Goal: Task Accomplishment & Management: Contribute content

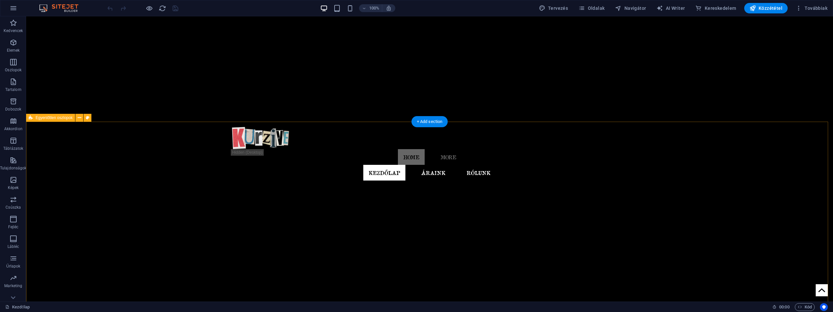
scroll to position [157, 0]
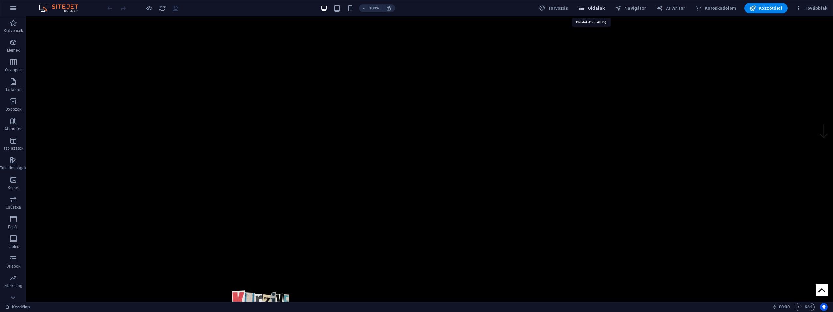
click at [601, 7] on span "Oldalak" at bounding box center [592, 8] width 26 height 7
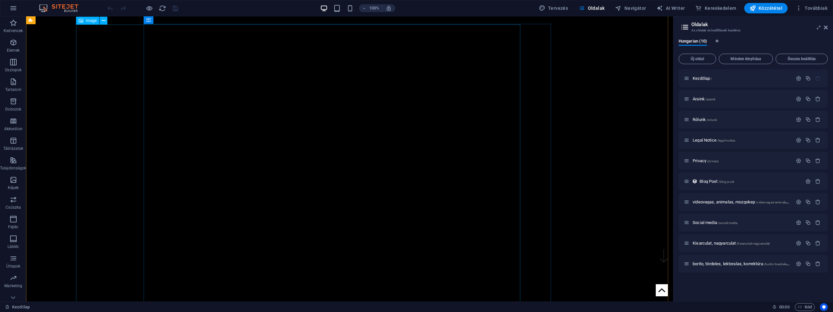
scroll to position [0, 0]
click at [704, 60] on span "Új oldal" at bounding box center [698, 59] width 32 height 4
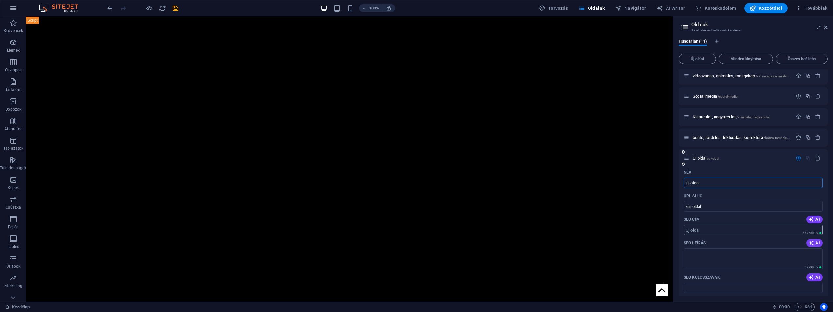
scroll to position [227, 0]
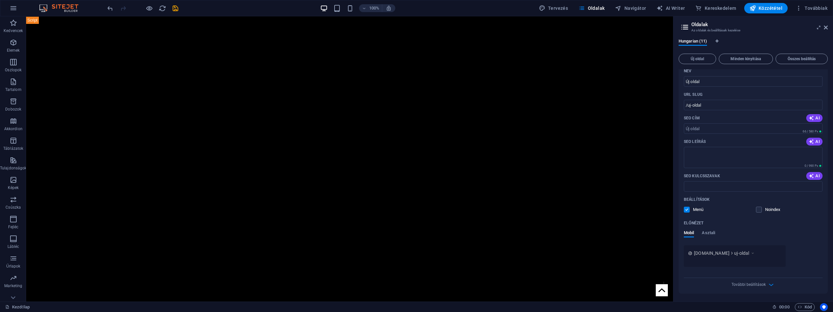
click at [685, 208] on label at bounding box center [687, 209] width 6 height 6
click at [0, 0] on input "checkbox" at bounding box center [0, 0] width 0 height 0
click at [755, 208] on div "Menü Noindex" at bounding box center [753, 209] width 139 height 6
click at [758, 209] on label at bounding box center [759, 209] width 6 height 6
click at [0, 0] on input "checkbox" at bounding box center [0, 0] width 0 height 0
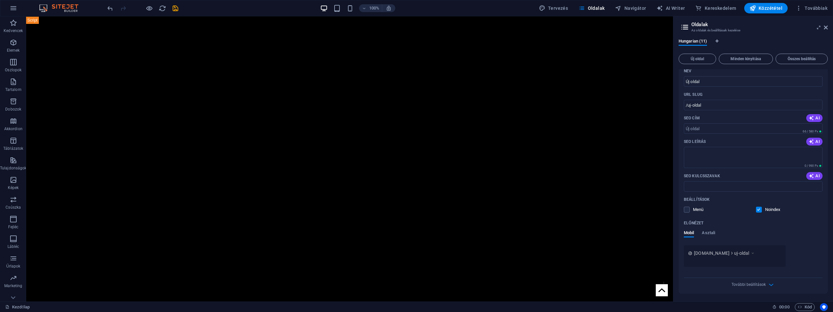
scroll to position [97, 0]
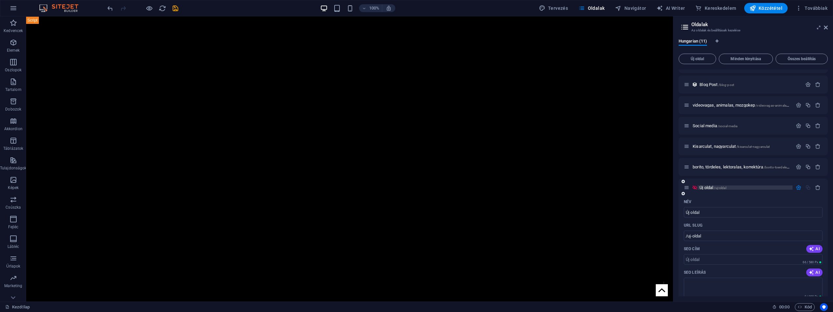
click at [713, 187] on span "Új oldal /uj-oldal" at bounding box center [713, 187] width 26 height 5
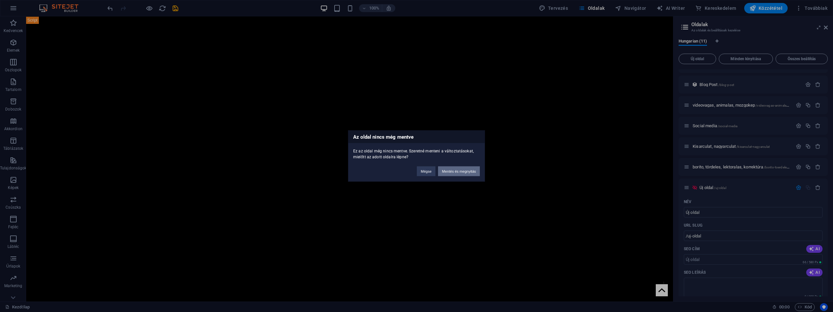
click at [456, 169] on button "Mentés és megnyitás" at bounding box center [459, 171] width 42 height 10
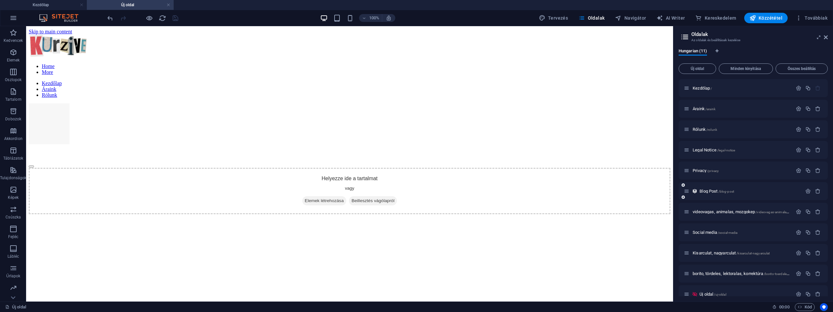
scroll to position [0, 0]
click at [315, 196] on span "Elemek létrehozása" at bounding box center [324, 200] width 44 height 9
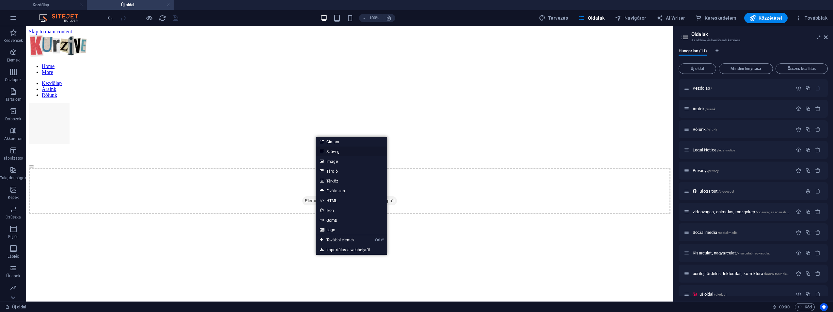
click at [331, 149] on link "Szöveg" at bounding box center [351, 151] width 71 height 10
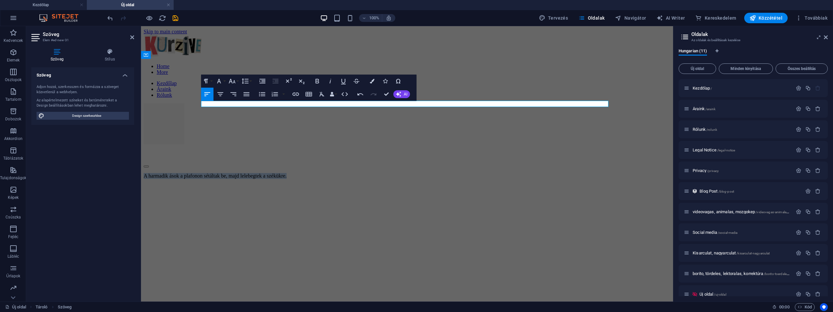
drag, startPoint x: 386, startPoint y: 106, endPoint x: 30, endPoint y: 95, distance: 356.1
click at [236, 81] on button "Font Size" at bounding box center [233, 80] width 12 height 13
click at [238, 174] on link "30" at bounding box center [239, 172] width 24 height 10
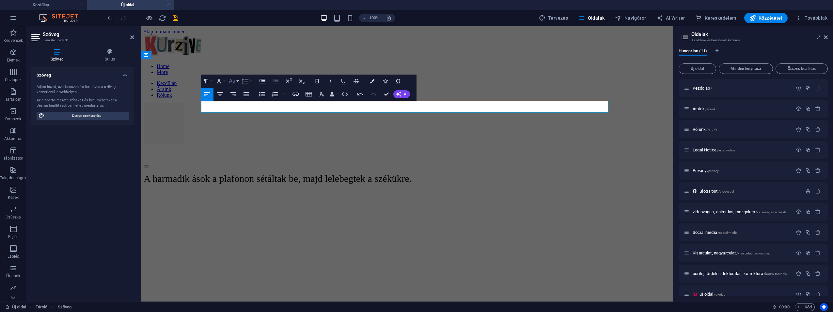
click at [235, 83] on icon "button" at bounding box center [232, 81] width 7 height 5
click at [242, 130] on link "36" at bounding box center [239, 129] width 24 height 10
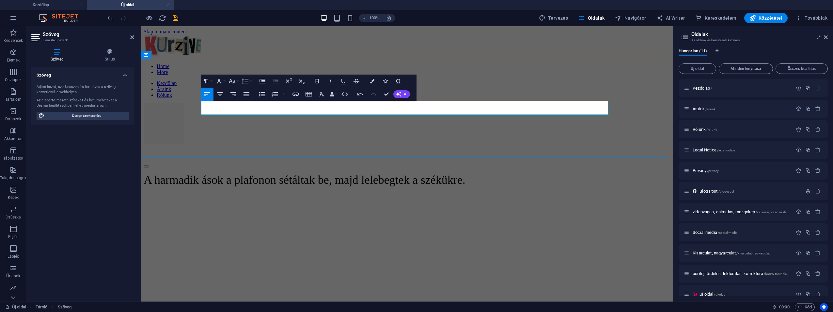
click at [598, 173] on p "​A harmadik ások a plafonon sétáltak be, majd lelebegtek a székükre." at bounding box center [407, 180] width 527 height 14
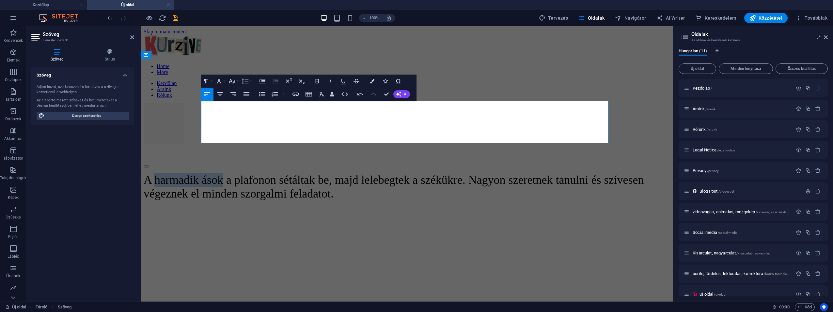
drag, startPoint x: 300, startPoint y: 110, endPoint x: 217, endPoint y: 109, distance: 83.6
click at [217, 173] on span "A harmadik ások a plafonon sétáltak be, majd lelebegtek a székükre. Nagyon szer…" at bounding box center [394, 186] width 500 height 27
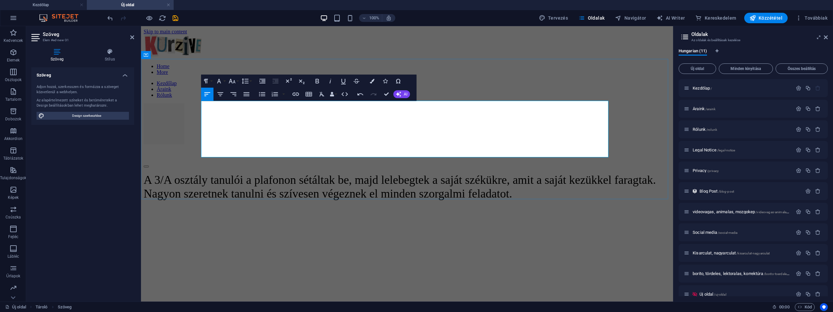
drag, startPoint x: 293, startPoint y: 150, endPoint x: 348, endPoint y: 139, distance: 56.1
click at [348, 173] on p "A 3/A osztály tanulói a plafonon sétáltak be, majd lelebegtek a saját székükre,…" at bounding box center [407, 186] width 527 height 27
drag, startPoint x: 320, startPoint y: 152, endPoint x: 168, endPoint y: 108, distance: 158.4
click at [168, 173] on div "A 3/A osztály tanulói a plafonon sétáltak be, majd lelebegtek a saját székükre,…" at bounding box center [407, 186] width 527 height 27
click at [234, 82] on icon "button" at bounding box center [232, 81] width 7 height 5
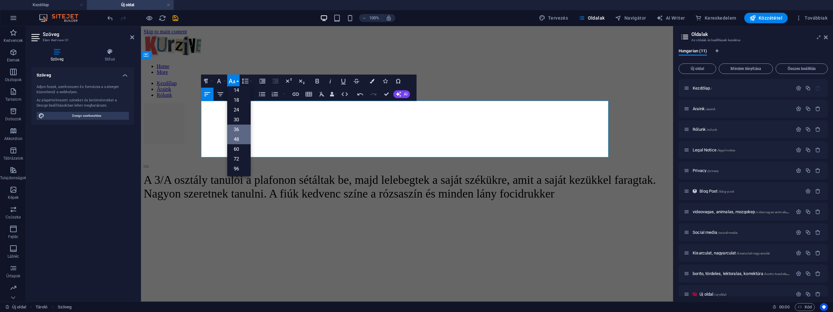
click at [243, 135] on link "48" at bounding box center [239, 139] width 24 height 10
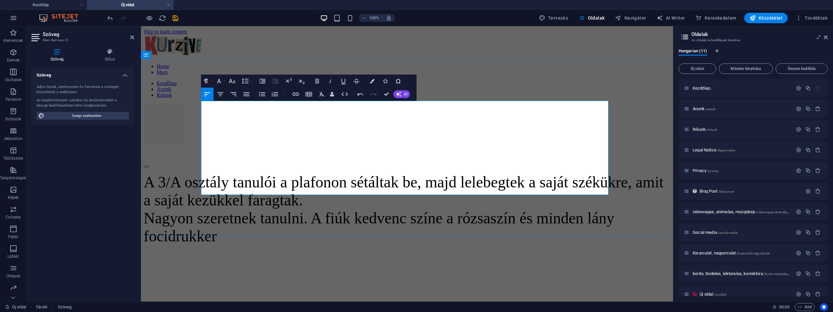
click at [322, 173] on p "A 3/A osztály tanulói a plafonon sétáltak be, majd lelebegtek a saját székükre,…" at bounding box center [407, 209] width 527 height 72
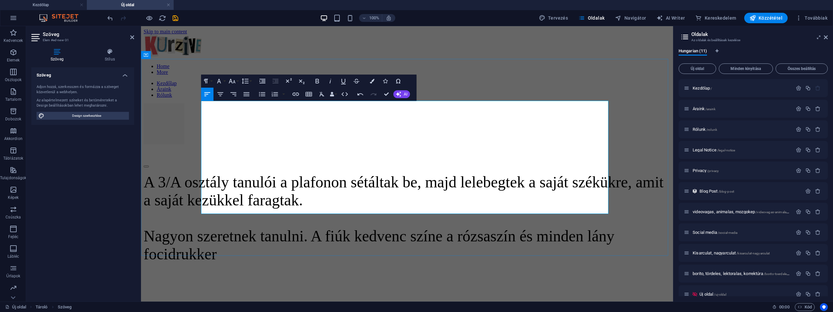
click at [496, 201] on p "A 3/A osztály tanulói a plafonon sétáltak be, majd lelebegtek a saját székükre,…" at bounding box center [407, 218] width 527 height 90
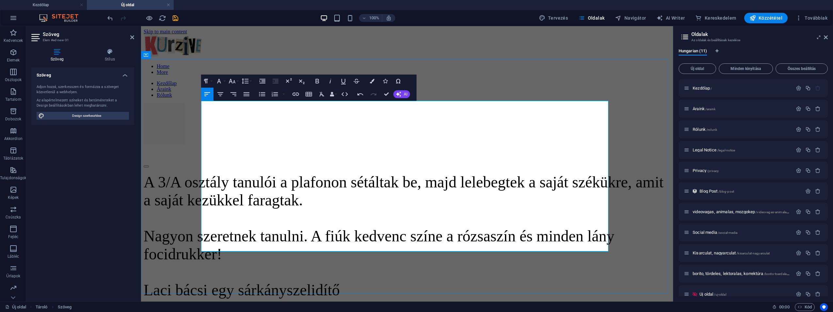
click at [340, 281] on span "Laci bácsi egy sárkányszelidítő" at bounding box center [242, 289] width 196 height 17
drag, startPoint x: 388, startPoint y: 95, endPoint x: 367, endPoint y: 81, distance: 25.2
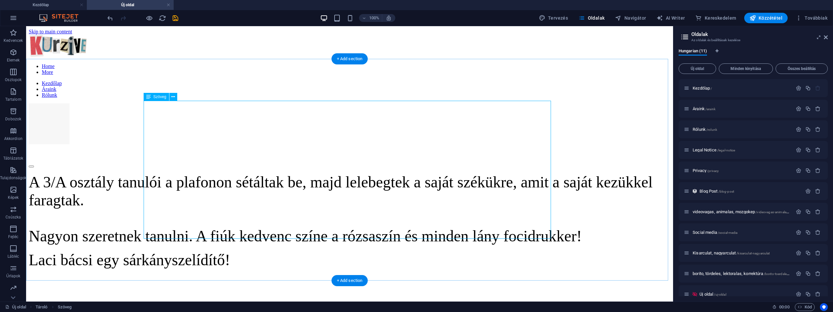
click at [409, 202] on div "A 3/A osztály tanulói a plafonon sétáltak be, majd lelebegtek a saját székükre,…" at bounding box center [350, 221] width 642 height 96
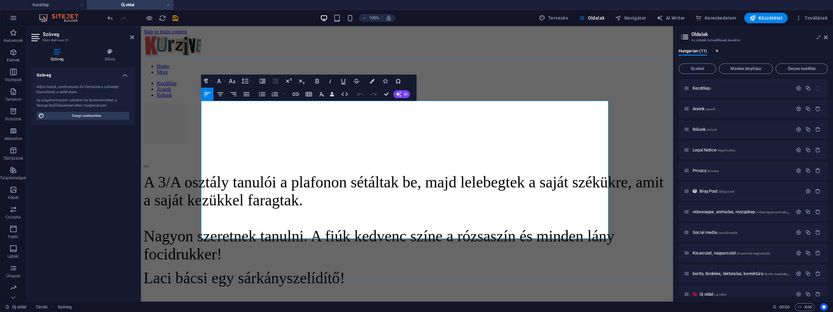
click at [503, 209] on p "A 3/A osztály tanulói a plafonon sétáltak be, majd lelebegtek a saját székükre,…" at bounding box center [407, 230] width 527 height 114
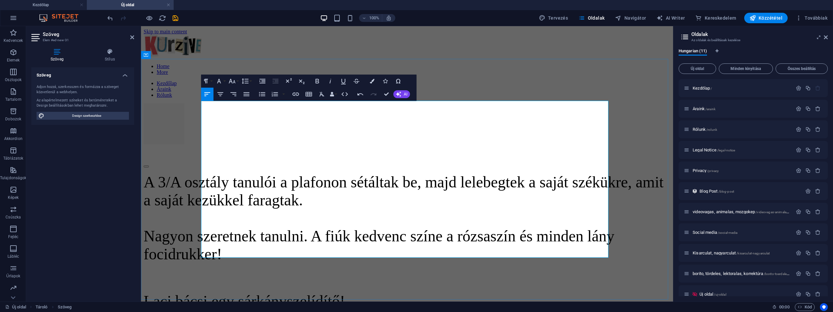
click at [585, 173] on p "A 3/A osztály tanulói a plafonon sétáltak be, majd lelebegtek a saját székükre,…" at bounding box center [407, 218] width 527 height 90
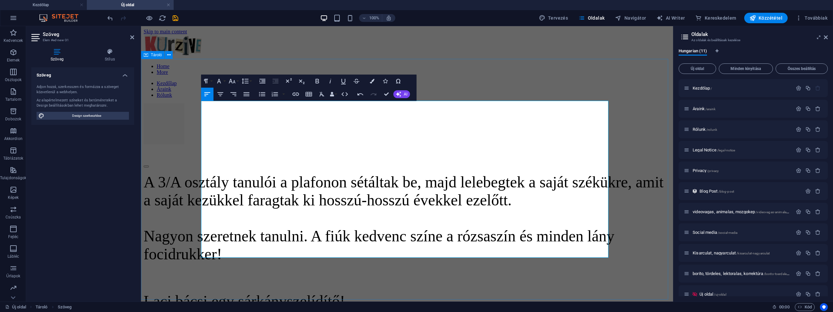
click at [202, 227] on span "Nagyon szeretnek tanulni. A fiúk kedvenc színe a rózsaszín és minden lány focid…" at bounding box center [379, 244] width 471 height 35
click at [213, 227] on span "Nagyon szeretnek tanulni. A fiúk kedvenc színe a rózsaszín és minden lány focid…" at bounding box center [379, 244] width 471 height 35
click at [209, 227] on span "Nagyon szeretnek tanulni. A fiúk kedvenc színe a rózsaszín és minden lány focid…" at bounding box center [379, 244] width 471 height 35
click at [345, 292] on span "Laci bácsi egy sárkányszelídítő!" at bounding box center [244, 300] width 201 height 17
drag, startPoint x: 444, startPoint y: 249, endPoint x: 196, endPoint y: 253, distance: 248.2
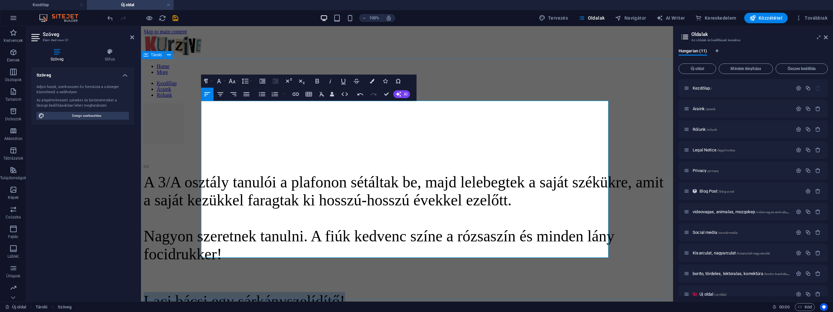
click at [196, 253] on div "A 3/A osztály tanulói a plafonon sétáltak be, majd lelebegtek a saját székükre,…" at bounding box center [407, 241] width 527 height 137
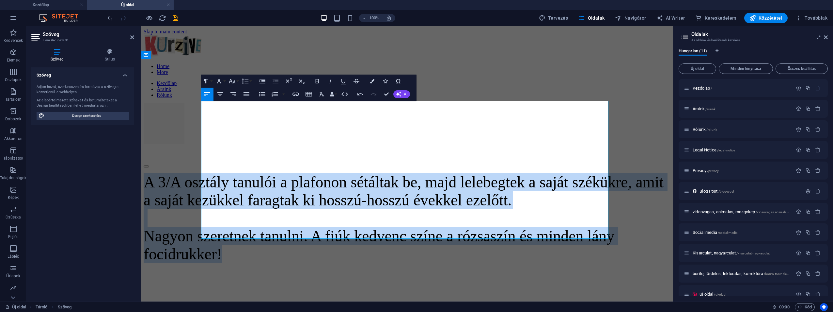
drag, startPoint x: 495, startPoint y: 203, endPoint x: 104, endPoint y: 93, distance: 406.6
copy p "A 3/A osztály tanulói a plafonon sétáltak be, majd lelebegtek a saját székükre,…"
click at [515, 199] on p "A 3/A osztály tanulói a plafonon sétáltak be, majd lelebegtek a saját székükre,…" at bounding box center [407, 218] width 527 height 90
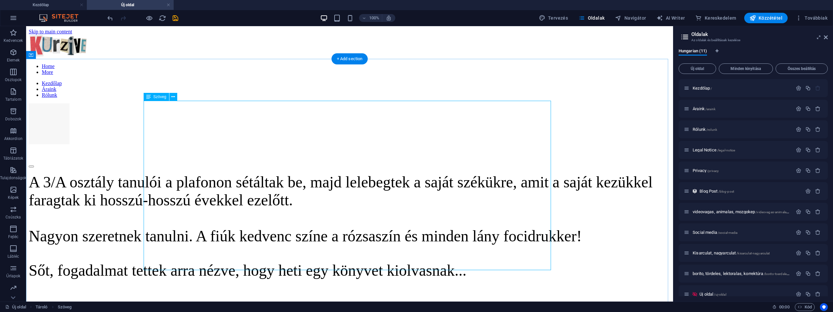
click at [311, 251] on div "A 3/A osztály tanulói a plafonon sétáltak be, majd lelebegtek a saját székükre,…" at bounding box center [350, 234] width 642 height 123
click at [299, 251] on div "A 3/A osztály tanulói a plafonon sétáltak be, majd lelebegtek a saját székükre,…" at bounding box center [350, 234] width 642 height 123
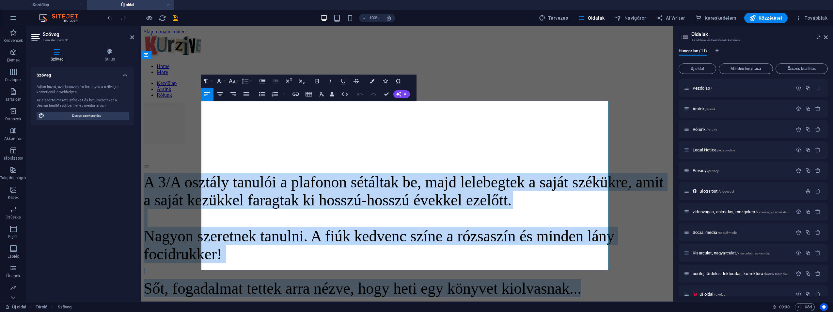
drag, startPoint x: 377, startPoint y: 252, endPoint x: 249, endPoint y: 135, distance: 174.5
copy div "A 3/A osztály tanulói a plafonon sétáltak be, majd lelebegtek a saját székükre,…"
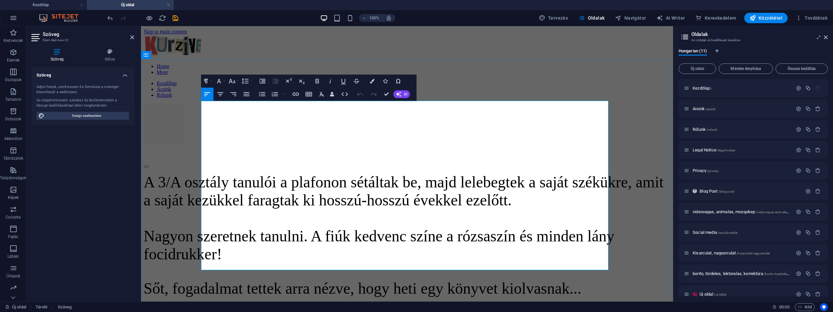
click at [367, 302] on p at bounding box center [407, 308] width 527 height 12
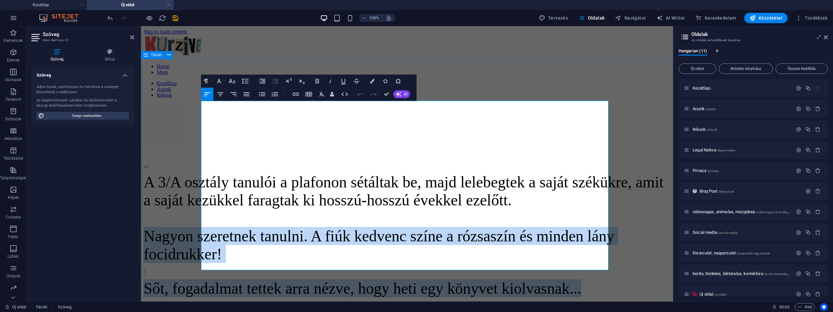
drag, startPoint x: 359, startPoint y: 240, endPoint x: 196, endPoint y: 183, distance: 172.4
click at [196, 183] on div "A 3/A osztály tanulói a plafonon sétáltak be, majd lelebegtek a saját székükre,…" at bounding box center [407, 243] width 527 height 141
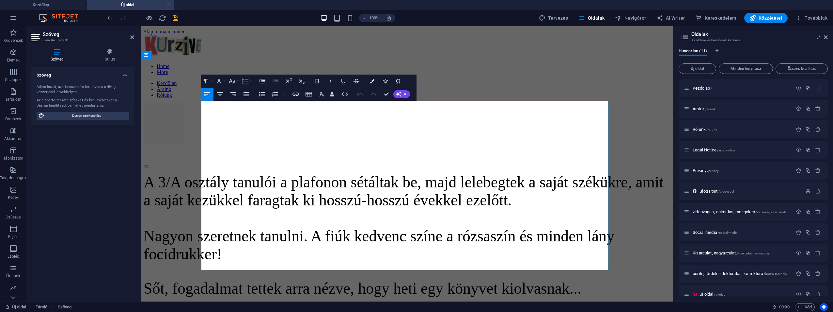
click at [332, 173] on span "A 3/A osztály tanulói a plafonon sétáltak be, majd lelebegtek a saját székükre,…" at bounding box center [404, 190] width 520 height 35
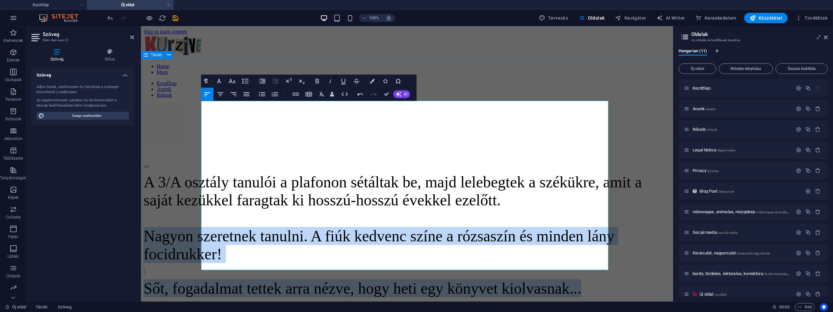
drag, startPoint x: 400, startPoint y: 250, endPoint x: 195, endPoint y: 185, distance: 215.3
click at [195, 185] on div "A 3/A osztály tanulói a plafonon sétáltak be, majd lelebegtek a székükre, amit …" at bounding box center [407, 243] width 527 height 141
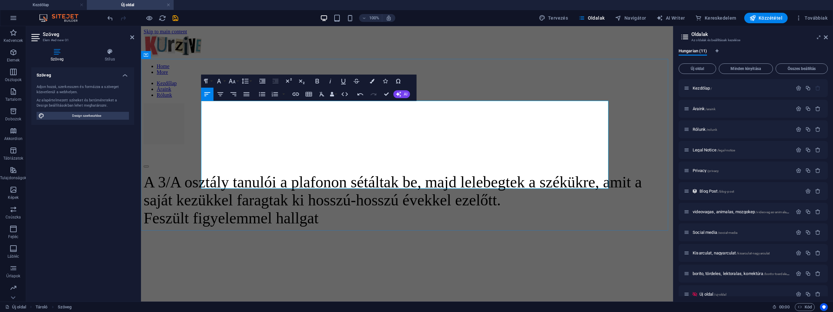
click at [450, 173] on p "A 3/A osztály tanulói a plafonon sétáltak be, majd lelebegtek a székükre, amit …" at bounding box center [407, 200] width 527 height 54
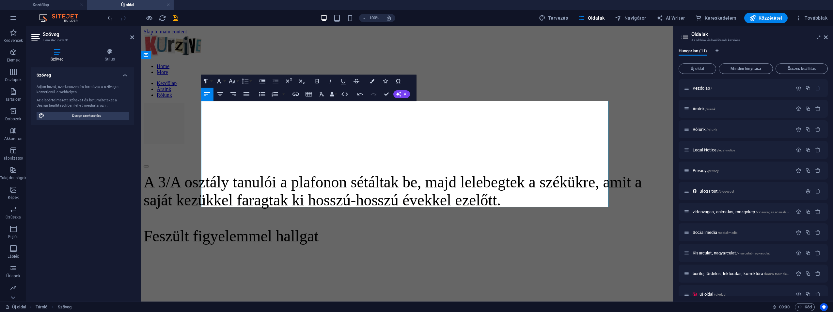
click at [416, 191] on p "A 3/A osztály tanulói a plafonon sétáltak be, majd lelebegtek a székükre, amit …" at bounding box center [407, 209] width 527 height 72
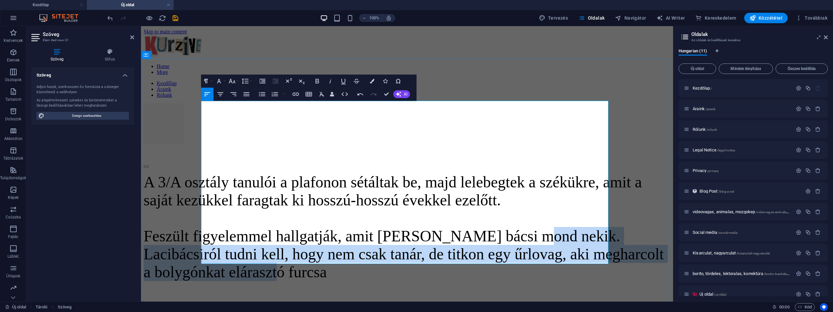
drag, startPoint x: 349, startPoint y: 239, endPoint x: 241, endPoint y: 206, distance: 113.3
click at [241, 206] on p "A 3/A osztály tanulói a plafonon sétáltak be, majd lelebegtek a székükre, amit …" at bounding box center [407, 227] width 527 height 108
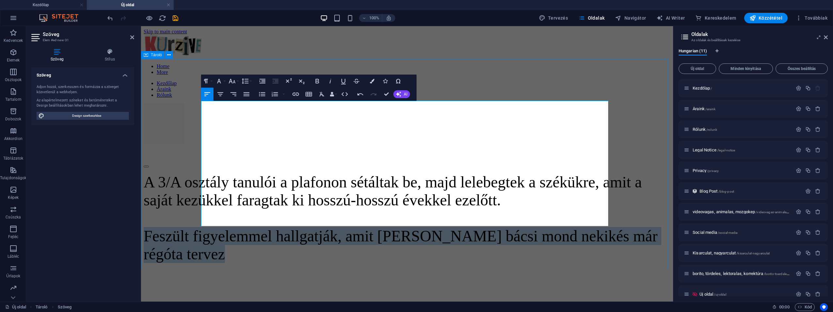
drag, startPoint x: 433, startPoint y: 206, endPoint x: 190, endPoint y: 185, distance: 243.9
click at [190, 185] on div "A 3/A osztály tanulói a plafonon sétáltak be, majd lelebegtek a székükre, amit …" at bounding box center [407, 226] width 527 height 107
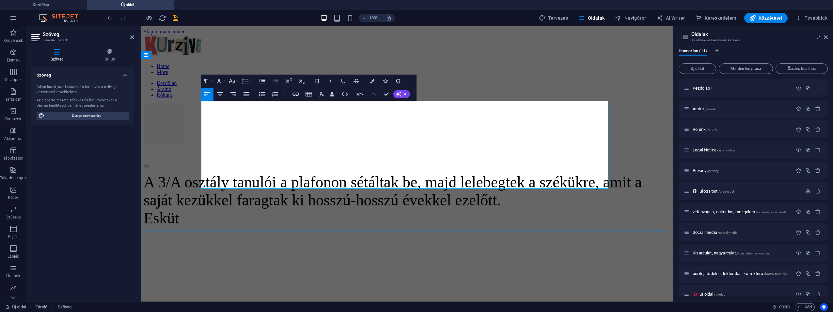
click at [475, 173] on p "A 3/A osztály tanulói a plafonon sétáltak be, majd lelebegtek a székükre, amit …" at bounding box center [407, 200] width 527 height 54
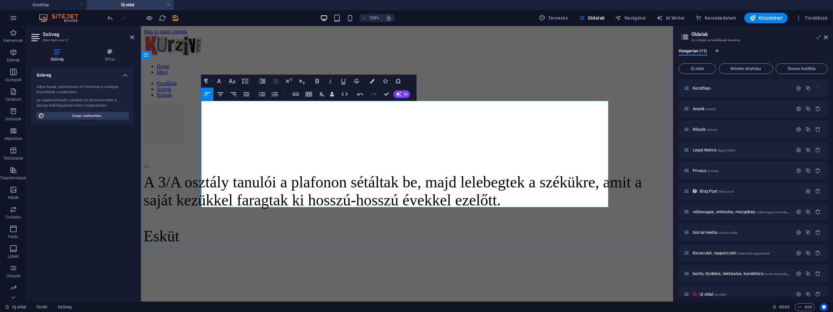
click at [325, 185] on p "A 3/A osztály tanulói a plafonon sétáltak be, majd lelebegtek a székükre, amit …" at bounding box center [407, 209] width 527 height 72
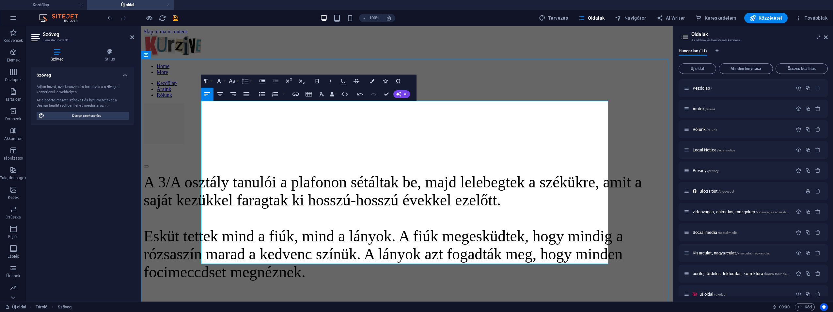
click at [339, 246] on span "Esküt tettek mind a fiúk, mind a lányok. A fiúk megesküdtek, hogy mindig a rózs…" at bounding box center [384, 253] width 480 height 53
click at [469, 242] on p "A 3/A osztály tanulói a plafonon sétáltak be, majd lelebegtek a székükre, amit …" at bounding box center [407, 227] width 527 height 108
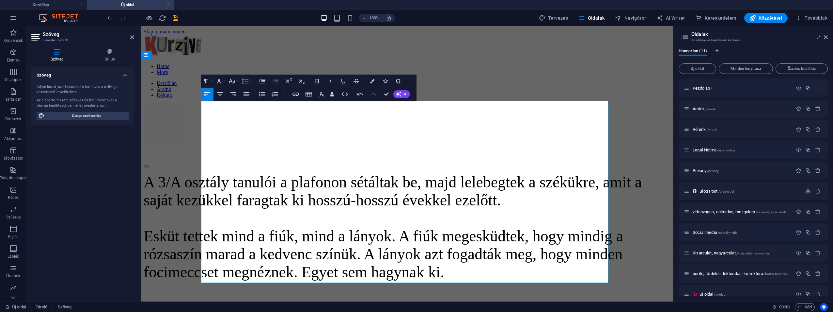
click at [529, 243] on span "Esküt tettek mind a fiúk, mind a lányok. A fiúk megesküdtek, hogy mindig a rózs…" at bounding box center [384, 253] width 480 height 53
click at [287, 262] on span "Esküt tettek mind a fiúk, mind a lányok. A fiúk megesküdtek, hogy mindig a rózs…" at bounding box center [384, 253] width 480 height 53
click at [455, 286] on p at bounding box center [407, 292] width 527 height 12
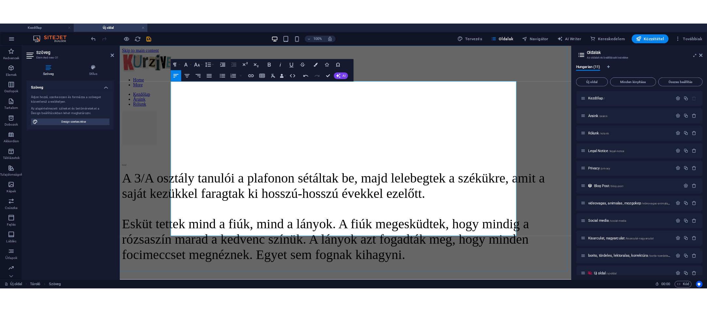
scroll to position [33, 0]
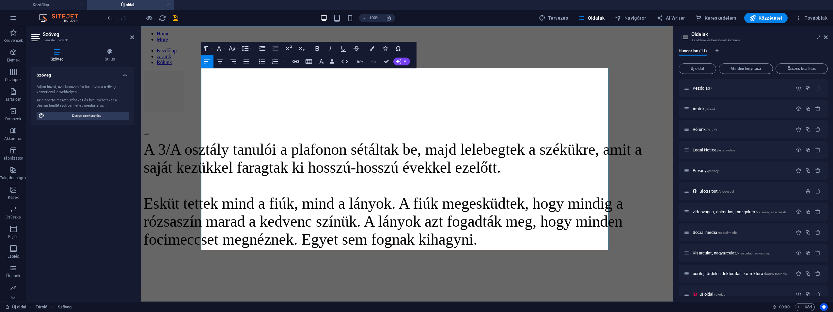
click at [325, 225] on p "A 3/A osztály tanulói a plafonon sétáltak be, majd lelebegtek a székükre, amit …" at bounding box center [407, 194] width 527 height 108
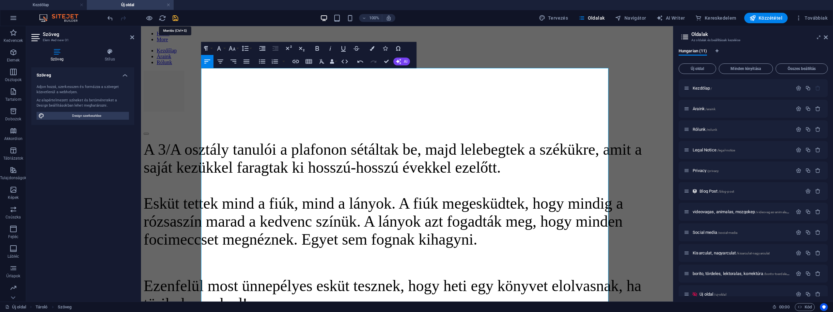
click at [176, 17] on icon "save" at bounding box center [176, 18] width 8 height 8
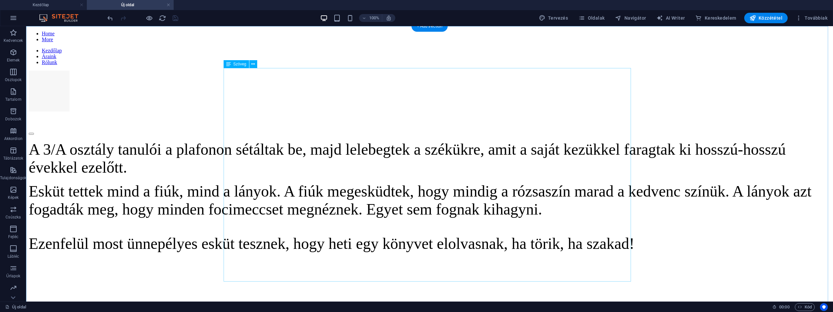
click at [573, 258] on div "A 3/A osztály tanulói a plafonon sétáltak be, majd lelebegtek a székükre, amit …" at bounding box center [430, 204] width 802 height 129
click at [557, 260] on div "A 3/A osztály tanulói a plafonon sétáltak be, majd lelebegtek a székükre, amit …" at bounding box center [430, 204] width 802 height 129
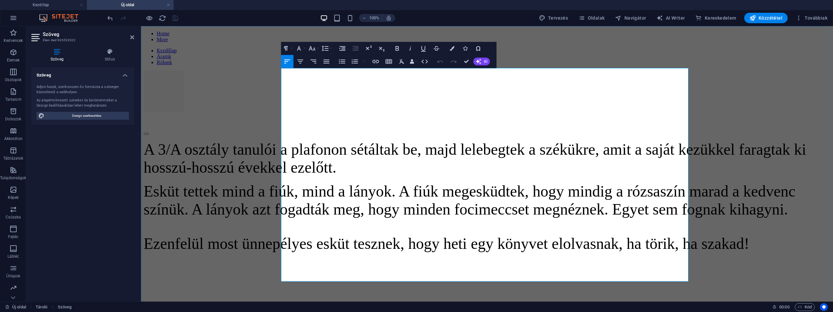
click at [635, 252] on p "Ezenfelül most ünnepélyes esküt tesznek, hogy heti egy könyvet elolvasnak, ha t…" at bounding box center [487, 243] width 687 height 18
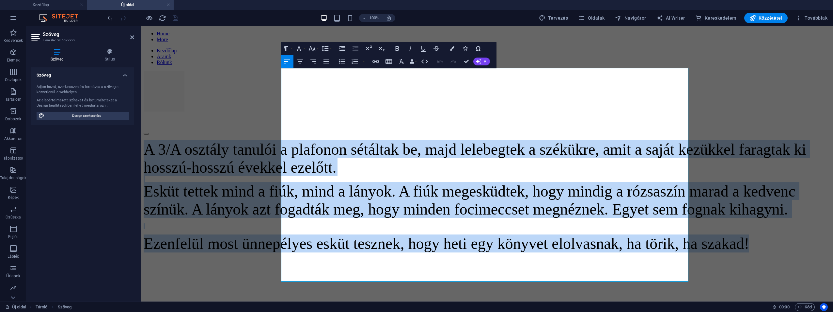
drag, startPoint x: 634, startPoint y: 263, endPoint x: 104, endPoint y: 48, distance: 572.2
copy div "A 3/A osztály tanulói a plafonon sétáltak be, majd lelebegtek a székükre, amit …"
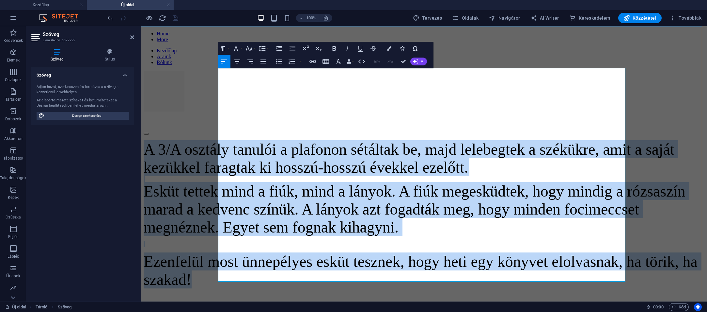
click at [671, 222] on div "A 3/A osztály tanulói a plafonon sétáltak be, majd lelebegtek a székükre, amit …" at bounding box center [424, 222] width 561 height 165
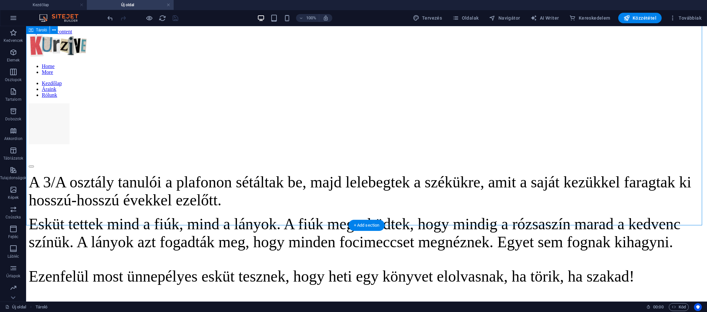
scroll to position [131, 0]
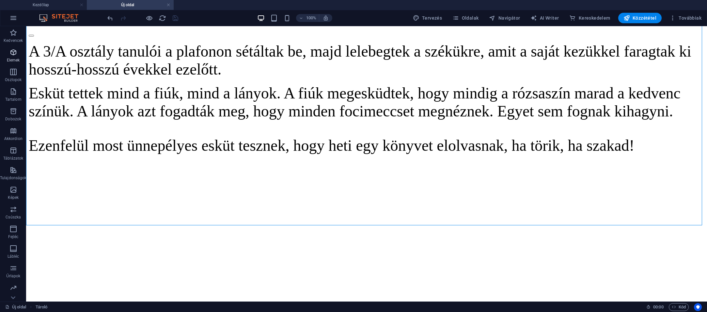
click at [18, 57] on span "Elemek" at bounding box center [13, 56] width 26 height 16
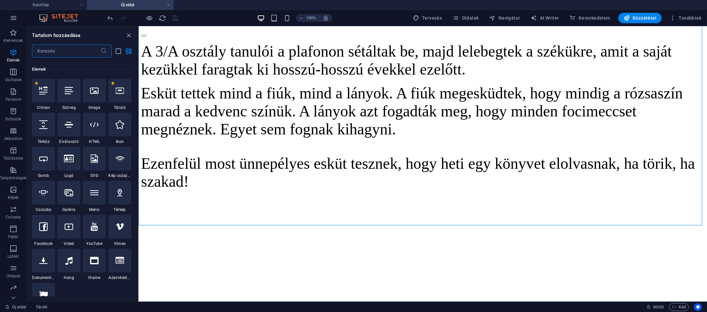
scroll to position [70, 0]
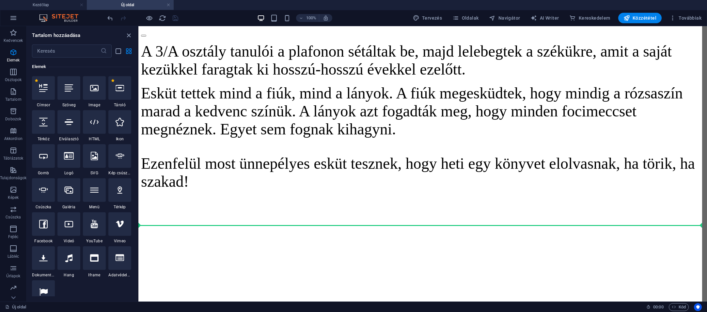
select select "%"
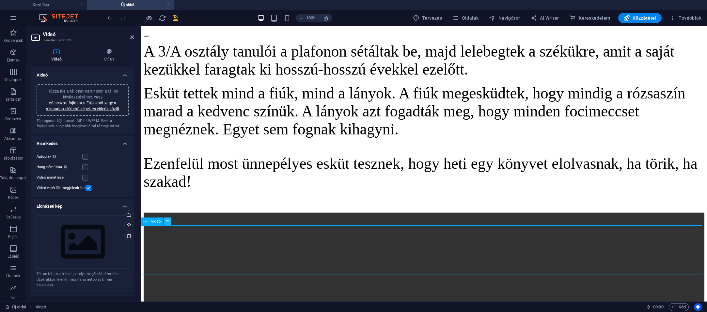
click at [168, 221] on icon at bounding box center [168, 220] width 4 height 7
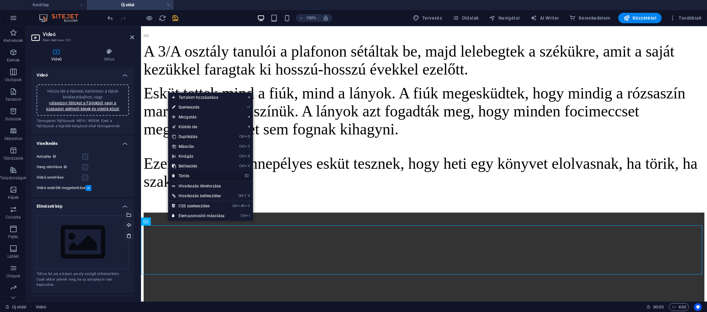
drag, startPoint x: 187, startPoint y: 175, endPoint x: 155, endPoint y: 142, distance: 46.4
click at [187, 175] on link "⌦ Törlés" at bounding box center [198, 176] width 60 height 10
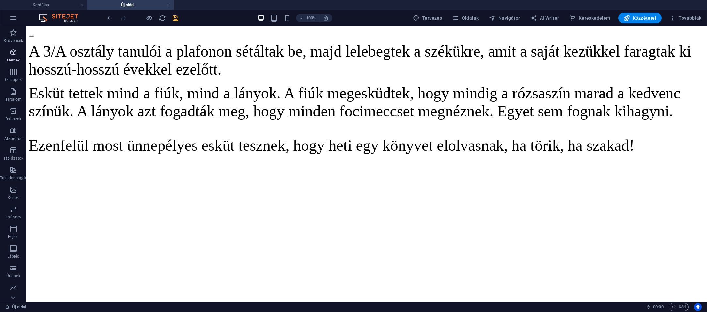
click at [15, 59] on p "Elemek" at bounding box center [13, 59] width 13 height 5
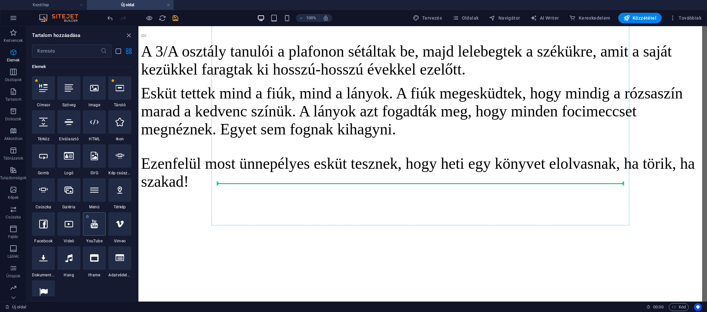
select select "ar16_9"
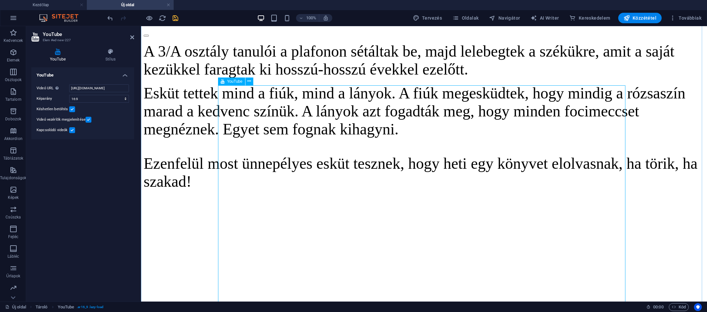
scroll to position [261, 0]
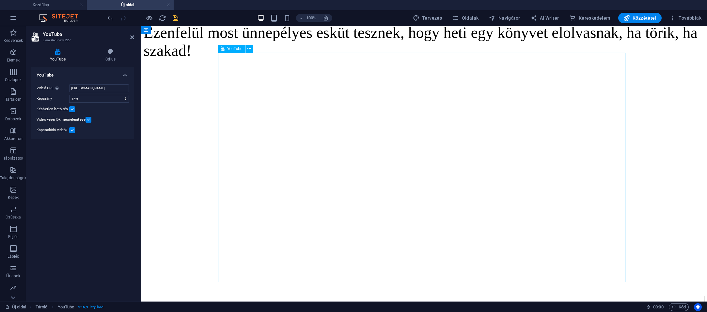
click at [548, 132] on div at bounding box center [424, 107] width 561 height 50
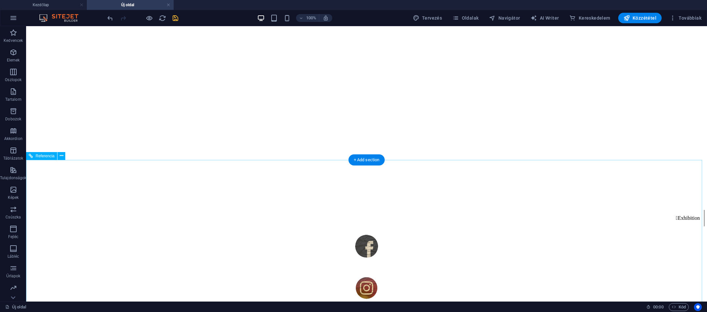
scroll to position [196, 0]
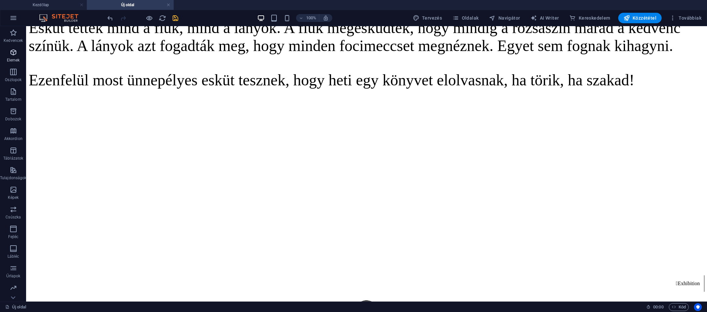
click at [16, 57] on p "Elemek" at bounding box center [13, 59] width 13 height 5
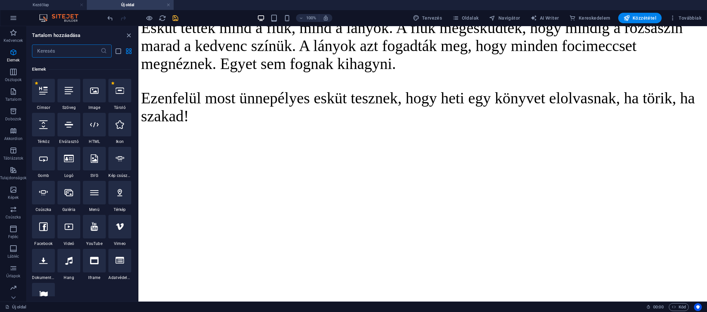
scroll to position [70, 0]
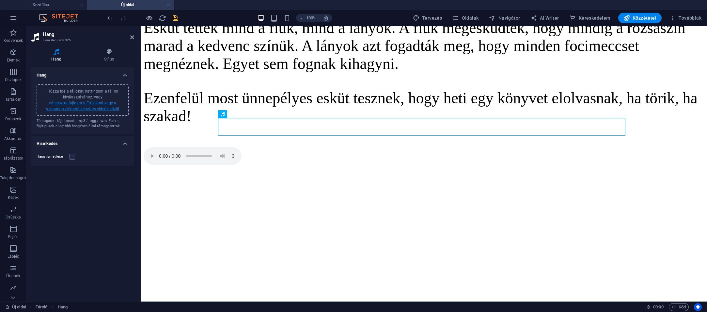
click at [84, 106] on link "válasszon fájlokat a Fájlokból vagy a szabadon elérhető képek és videók közül" at bounding box center [82, 106] width 73 height 10
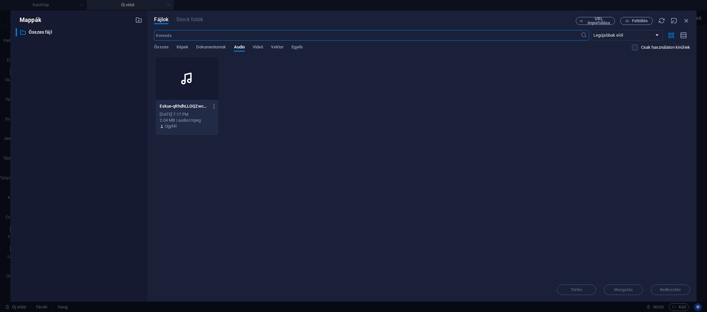
click at [186, 89] on div at bounding box center [187, 78] width 63 height 42
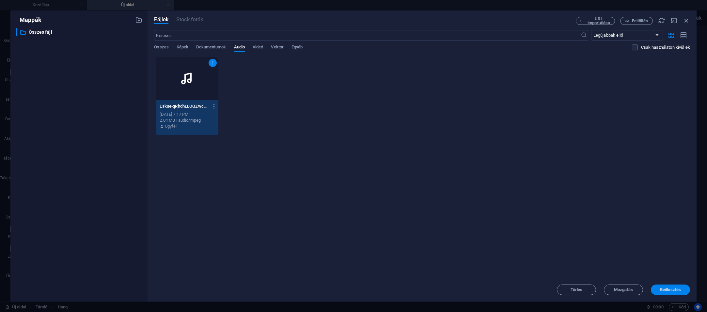
click at [671, 286] on button "Beillesztés" at bounding box center [670, 289] width 39 height 10
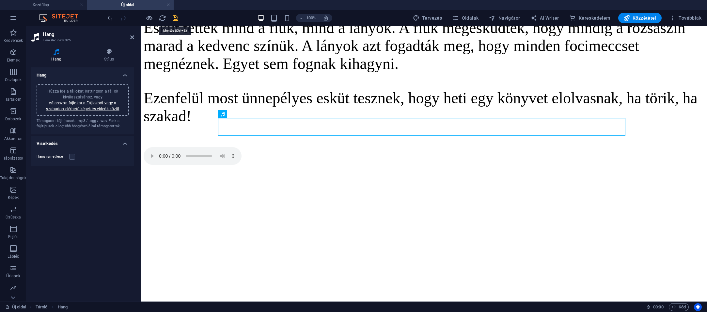
click at [174, 17] on icon "save" at bounding box center [176, 18] width 8 height 8
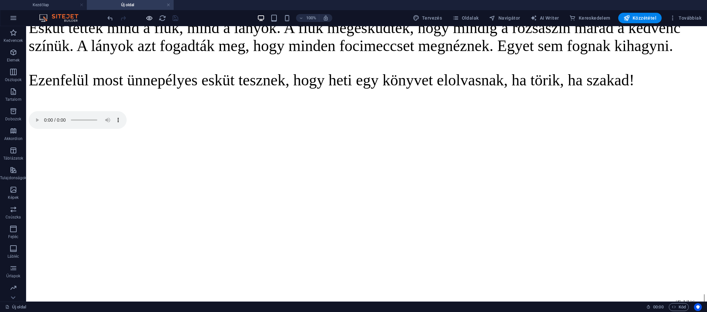
click at [147, 18] on icon "button" at bounding box center [150, 18] width 8 height 8
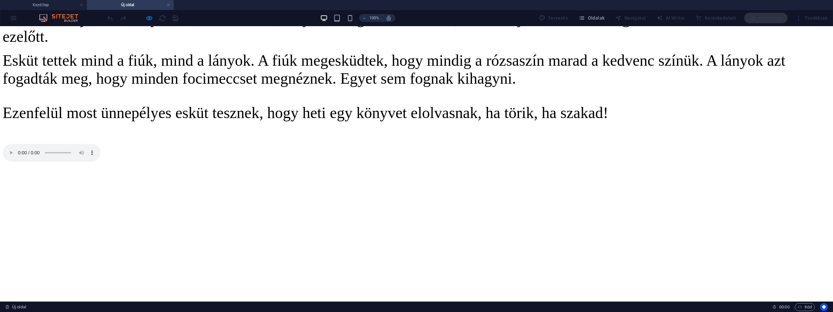
scroll to position [33, 0]
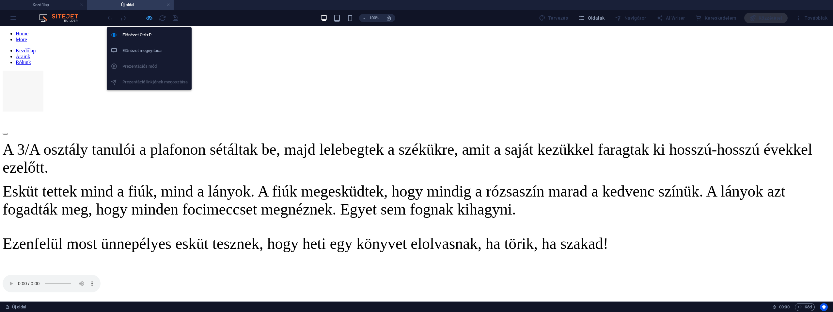
click at [149, 20] on icon "button" at bounding box center [150, 18] width 8 height 8
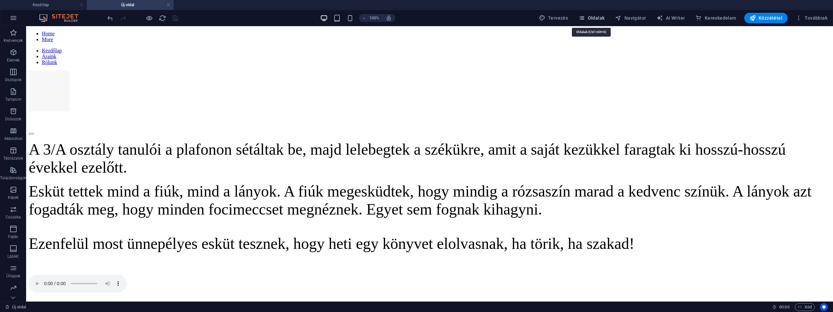
click at [582, 19] on icon "button" at bounding box center [582, 18] width 7 height 7
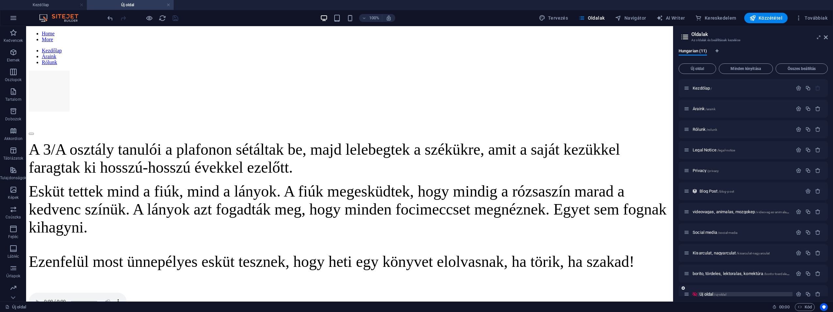
scroll to position [9, 0]
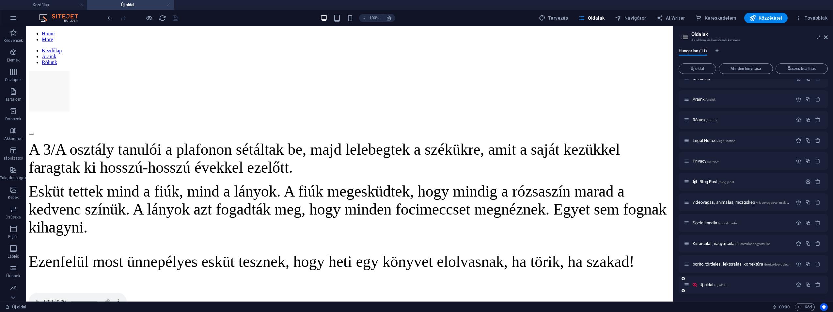
click at [687, 285] on icon at bounding box center [687, 284] width 6 height 6
click at [774, 283] on p "Új oldal /uj-oldal" at bounding box center [745, 284] width 91 height 4
click at [799, 286] on icon "button" at bounding box center [799, 284] width 6 height 6
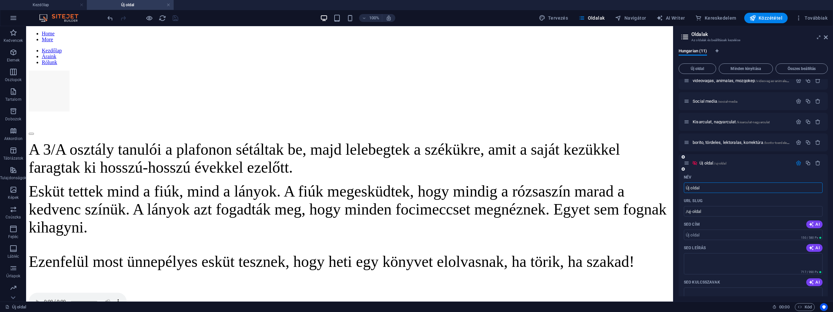
scroll to position [262, 0]
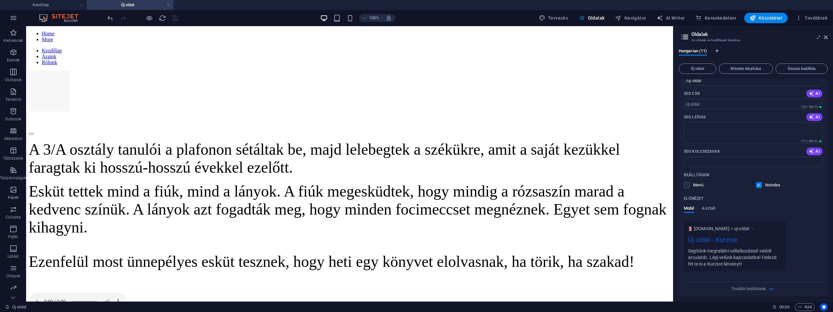
click at [757, 185] on label at bounding box center [759, 185] width 6 height 6
click at [0, 0] on input "checkbox" at bounding box center [0, 0] width 0 height 0
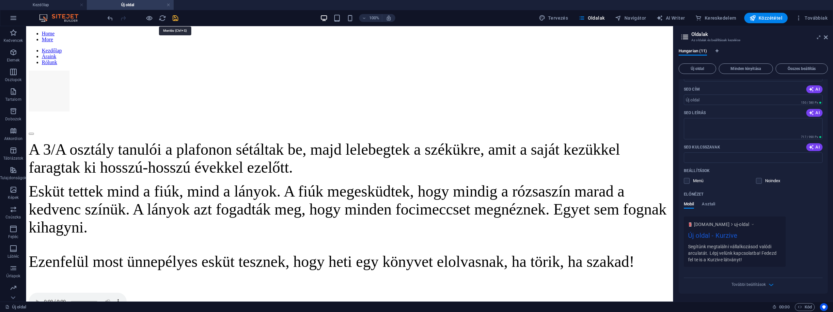
click at [178, 20] on icon "save" at bounding box center [176, 18] width 8 height 8
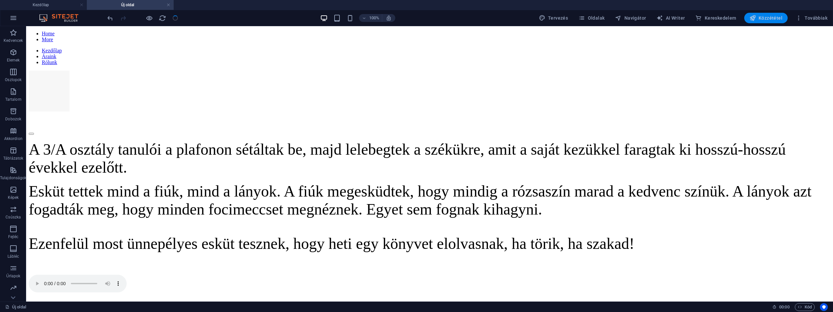
click at [765, 20] on span "Közzététel" at bounding box center [766, 18] width 33 height 7
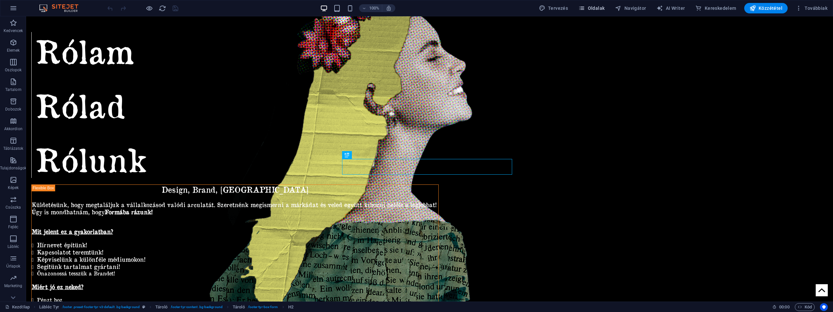
click at [600, 9] on span "Oldalak" at bounding box center [592, 8] width 26 height 7
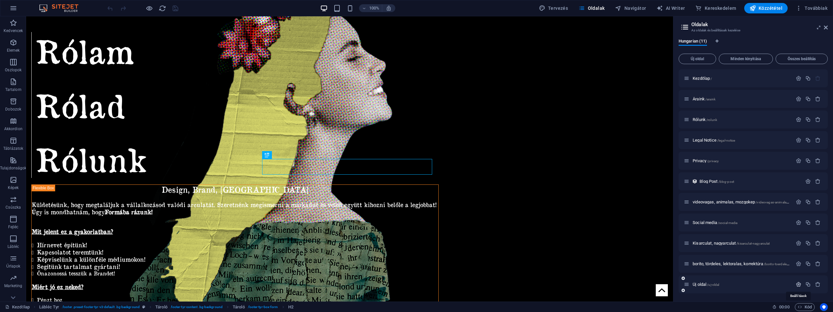
click at [799, 286] on icon "button" at bounding box center [799, 284] width 6 height 6
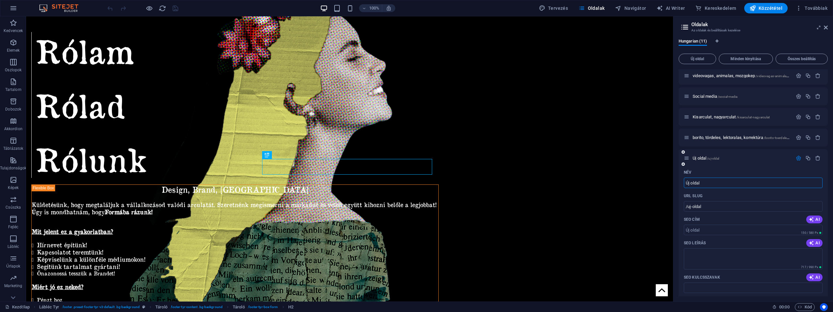
scroll to position [224, 0]
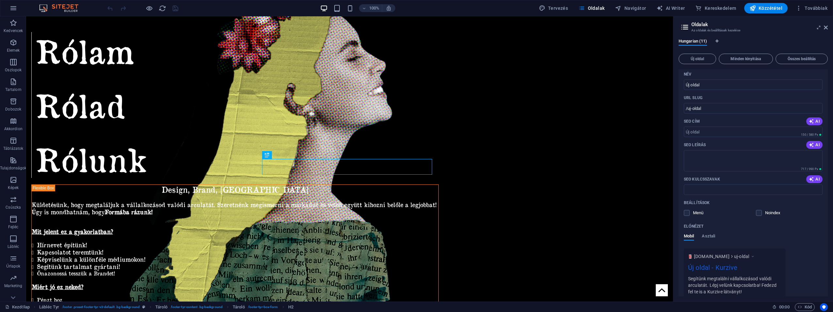
click at [759, 216] on div "Beállítások Menü Noindex" at bounding box center [753, 207] width 139 height 21
click at [759, 211] on label at bounding box center [759, 213] width 6 height 6
click at [0, 0] on input "checkbox" at bounding box center [0, 0] width 0 height 0
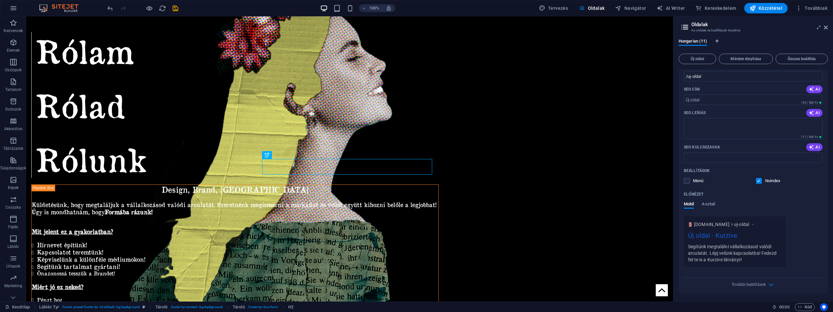
scroll to position [93, 0]
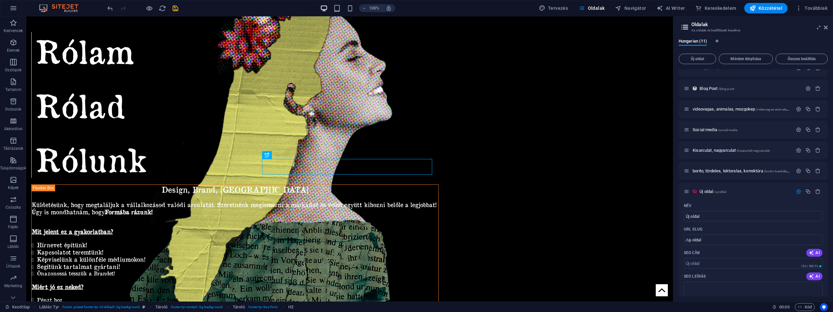
click at [176, 8] on icon "save" at bounding box center [176, 9] width 8 height 8
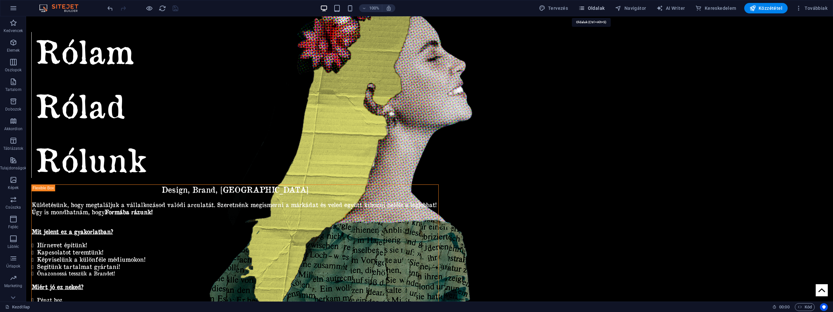
click at [592, 6] on span "Oldalak" at bounding box center [592, 8] width 26 height 7
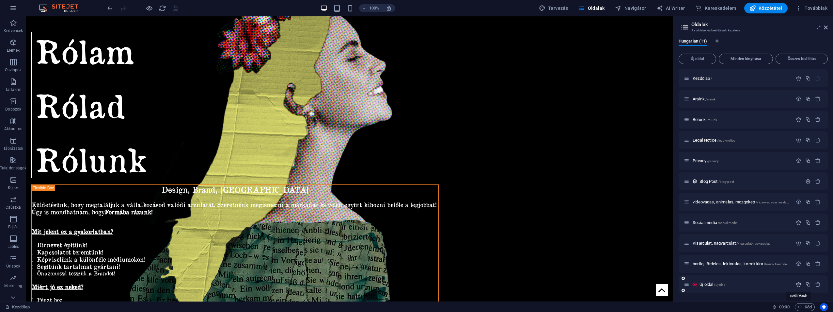
click at [799, 285] on icon "button" at bounding box center [799, 284] width 6 height 6
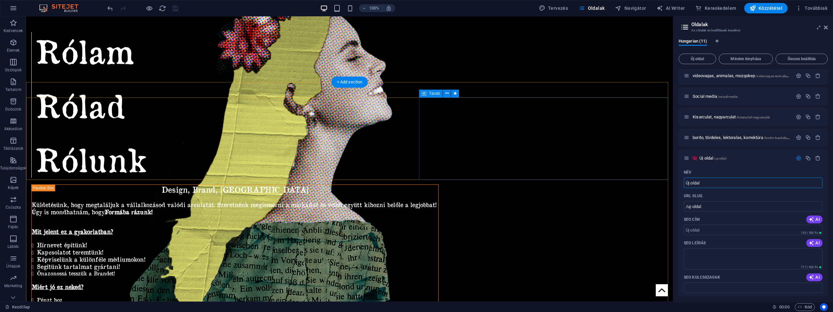
drag, startPoint x: 751, startPoint y: 197, endPoint x: 646, endPoint y: 177, distance: 107.7
type input "Eskü"
type input "/eskue"
click at [709, 205] on input "/eskue" at bounding box center [753, 206] width 139 height 10
click at [698, 183] on input "Eskü" at bounding box center [753, 182] width 139 height 10
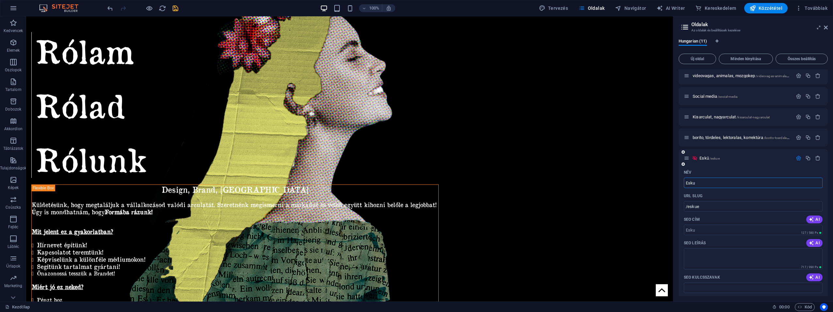
type input "Esku"
type input "/esku"
type input "Esku"
click at [777, 9] on span "Közzététel" at bounding box center [766, 8] width 33 height 7
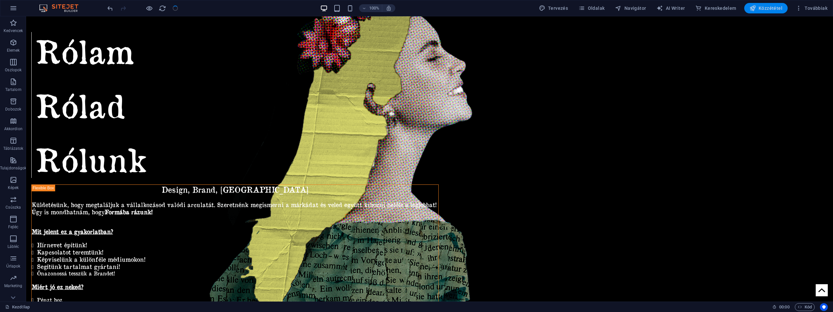
click at [773, 9] on span "Közzététel" at bounding box center [766, 8] width 33 height 7
